Goal: Find contact information: Find contact information

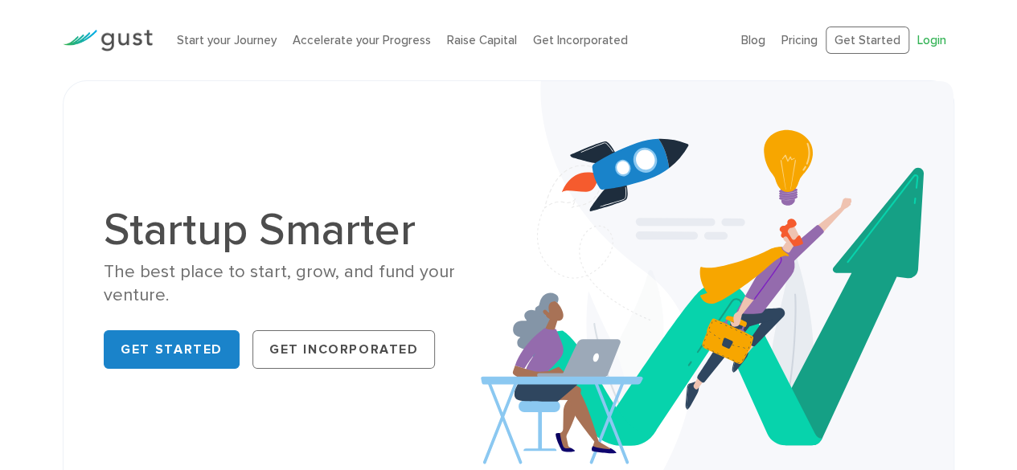
click at [939, 41] on link "Login" at bounding box center [931, 40] width 29 height 14
click at [939, 30] on ul "Blog FAQ Pricing Get Started Login Login" at bounding box center [847, 41] width 213 height 28
click at [933, 36] on link "Login" at bounding box center [931, 40] width 29 height 14
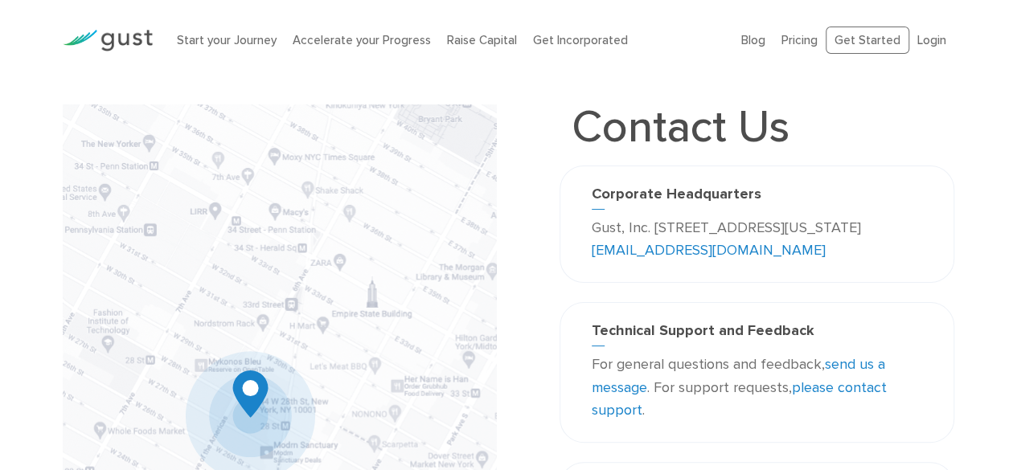
click at [783, 246] on p "Gust, Inc. 188 Grand Street Second Floor New York, NY 10013 USA info@gust.com" at bounding box center [757, 240] width 330 height 47
click at [634, 255] on p "Gust, Inc. 188 Grand Street Second Floor New York, NY 10013 USA info@gust.com" at bounding box center [757, 240] width 330 height 47
click at [616, 234] on p "Gust, Inc. 188 Grand Street Second Floor New York, NY 10013 USA info@gust.com" at bounding box center [757, 240] width 330 height 47
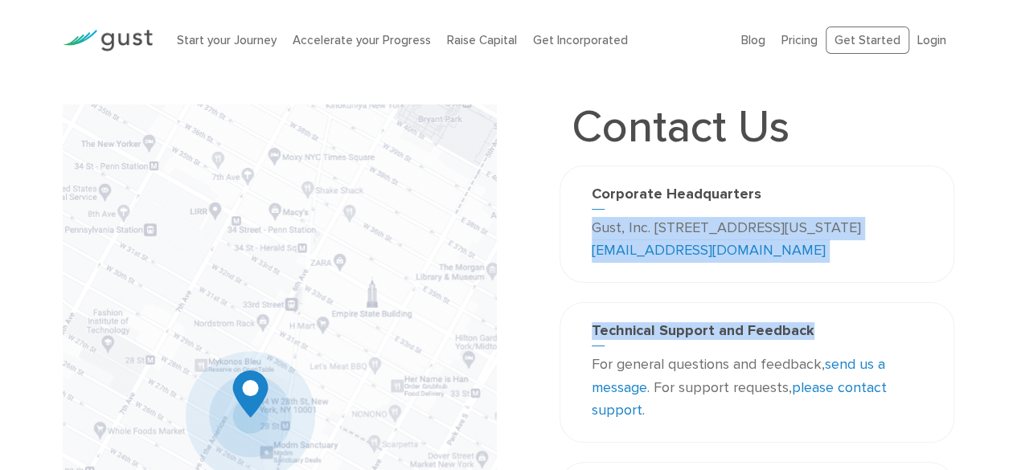
drag, startPoint x: 589, startPoint y: 230, endPoint x: 926, endPoint y: 334, distance: 353.3
click at [926, 334] on div "Contact Us Corporate Headquarters Gust, Inc. 188 Grand Street Second Floor New …" at bounding box center [757, 432] width 395 height 654
click at [873, 337] on h3 "Technical Support and Feedback" at bounding box center [757, 334] width 330 height 24
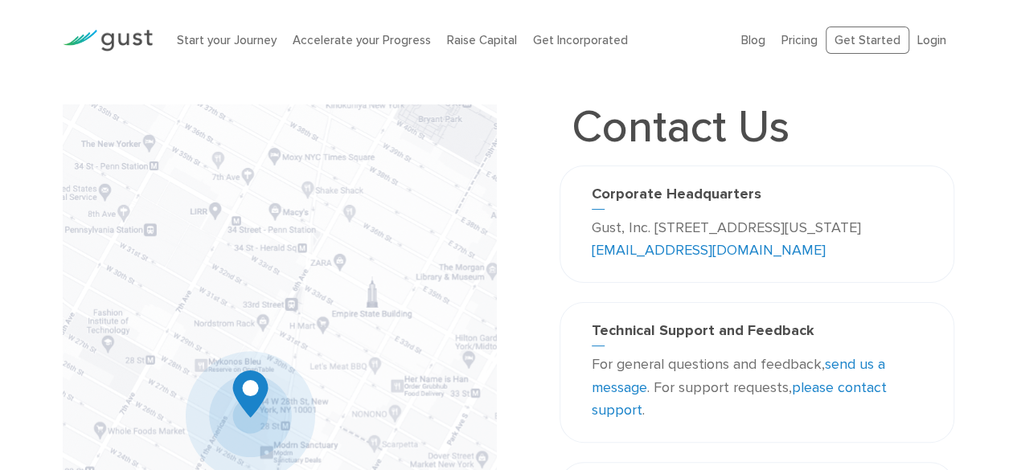
click at [239, 386] on img at bounding box center [279, 422] width 433 height 635
drag, startPoint x: 366, startPoint y: 367, endPoint x: 304, endPoint y: 224, distance: 155.2
click at [304, 224] on img at bounding box center [279, 422] width 433 height 635
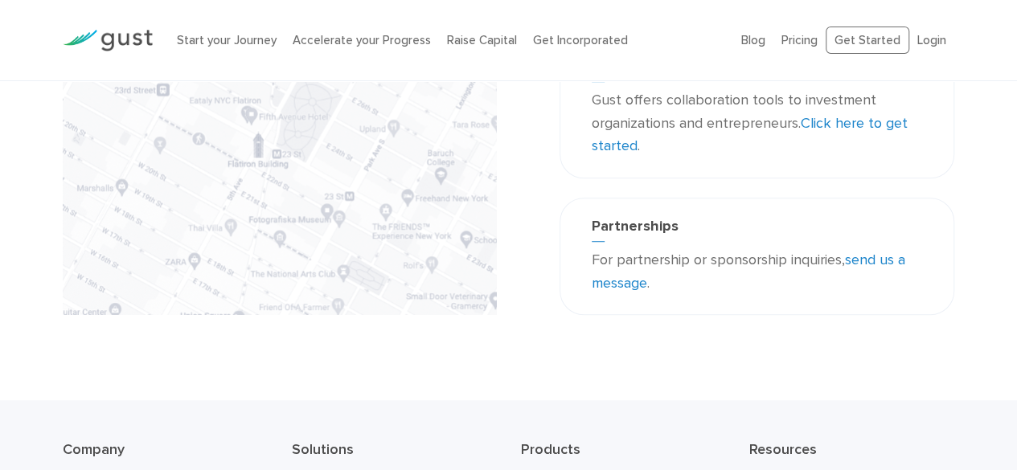
scroll to position [617, 0]
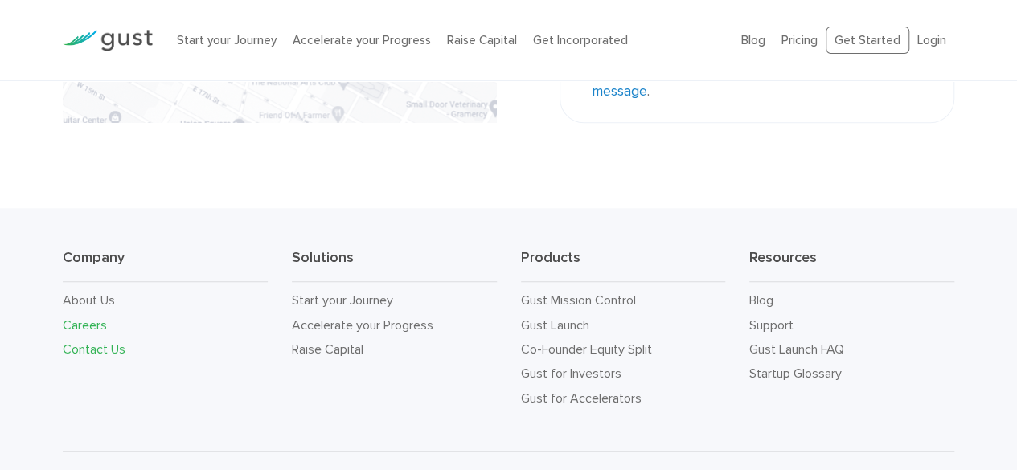
click at [81, 321] on link "Careers" at bounding box center [85, 325] width 44 height 15
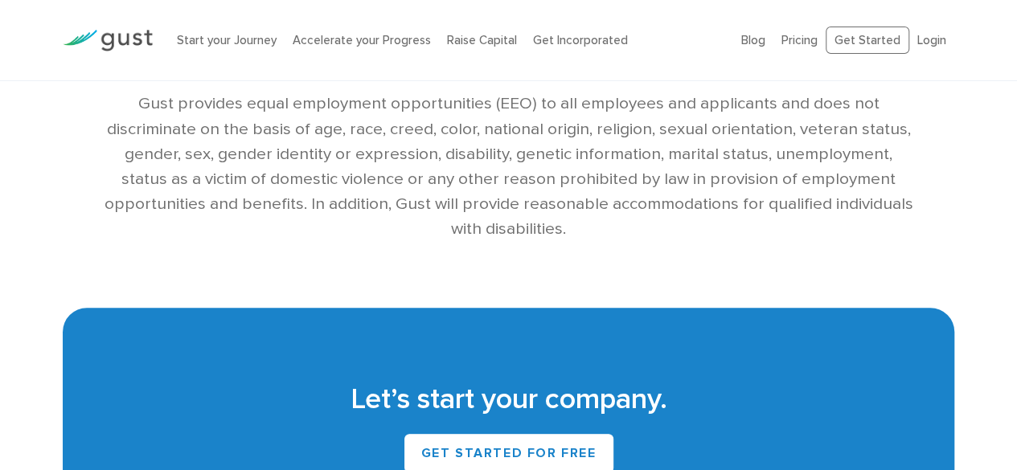
scroll to position [3806, 0]
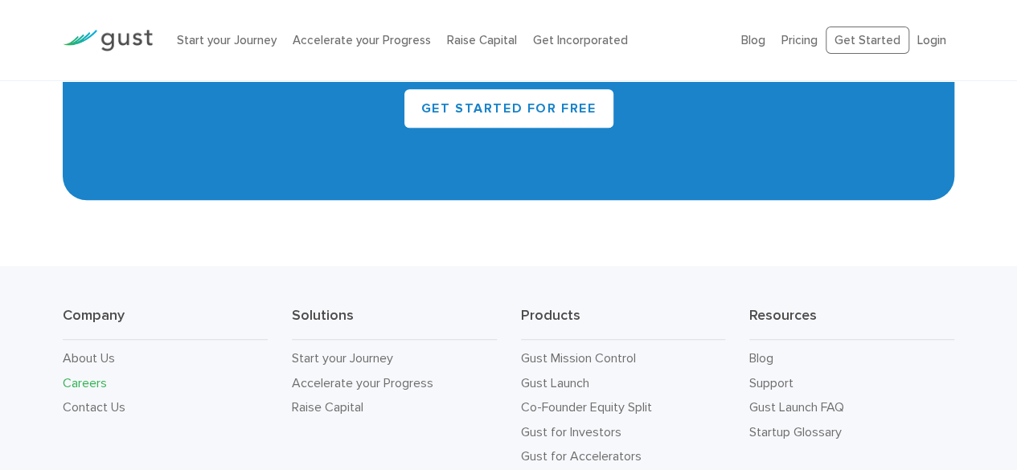
click at [103, 266] on div "Company About Us Careers Contact Us Solutions Start your Journey Accelerate you…" at bounding box center [508, 387] width 1017 height 243
click at [90, 347] on li "About Us" at bounding box center [165, 359] width 205 height 24
click at [90, 351] on link "About Us" at bounding box center [89, 358] width 52 height 15
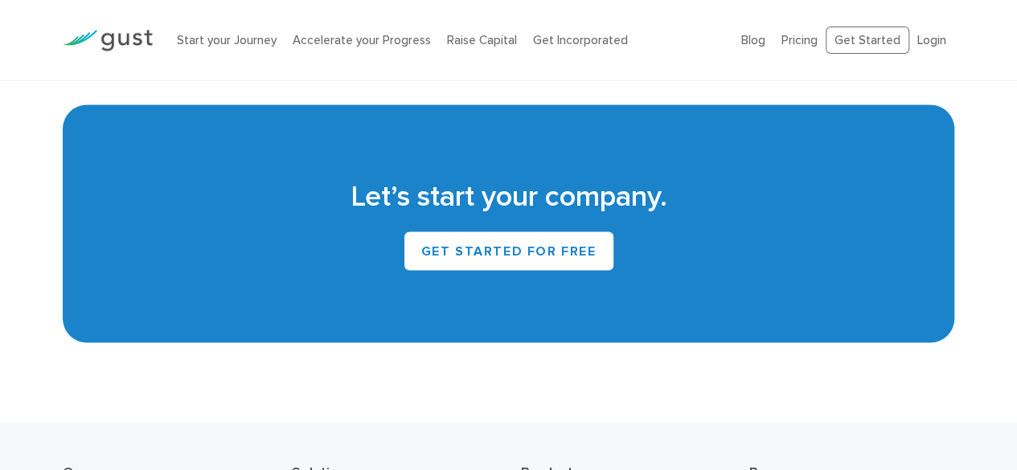
scroll to position [1455, 0]
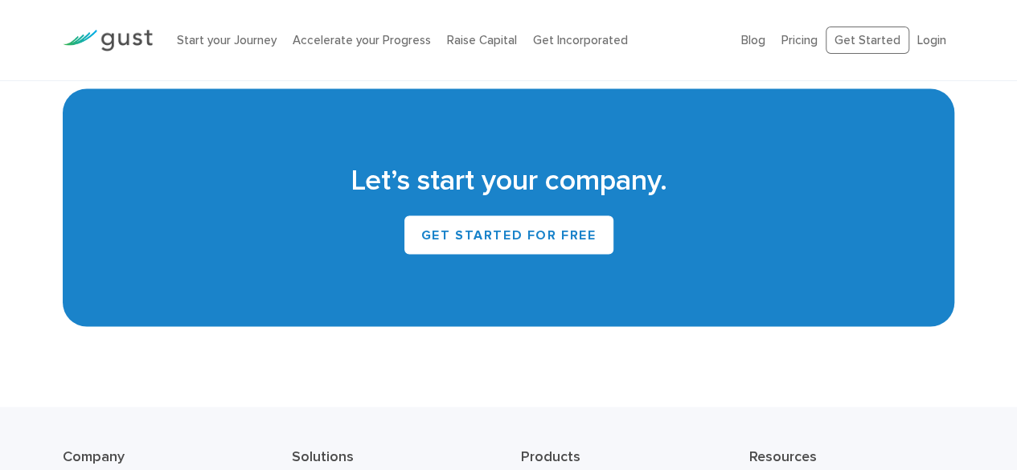
click at [534, 249] on link "Get Started for Free" at bounding box center [508, 234] width 209 height 39
